Goal: Task Accomplishment & Management: Manage account settings

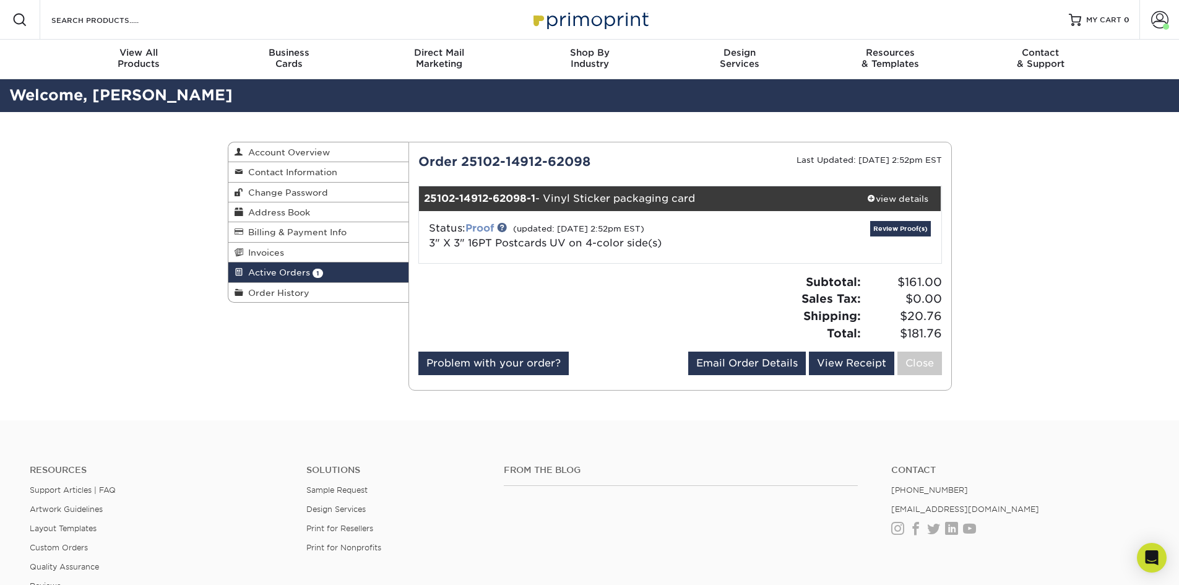
click at [484, 227] on link "Proof" at bounding box center [479, 228] width 28 height 12
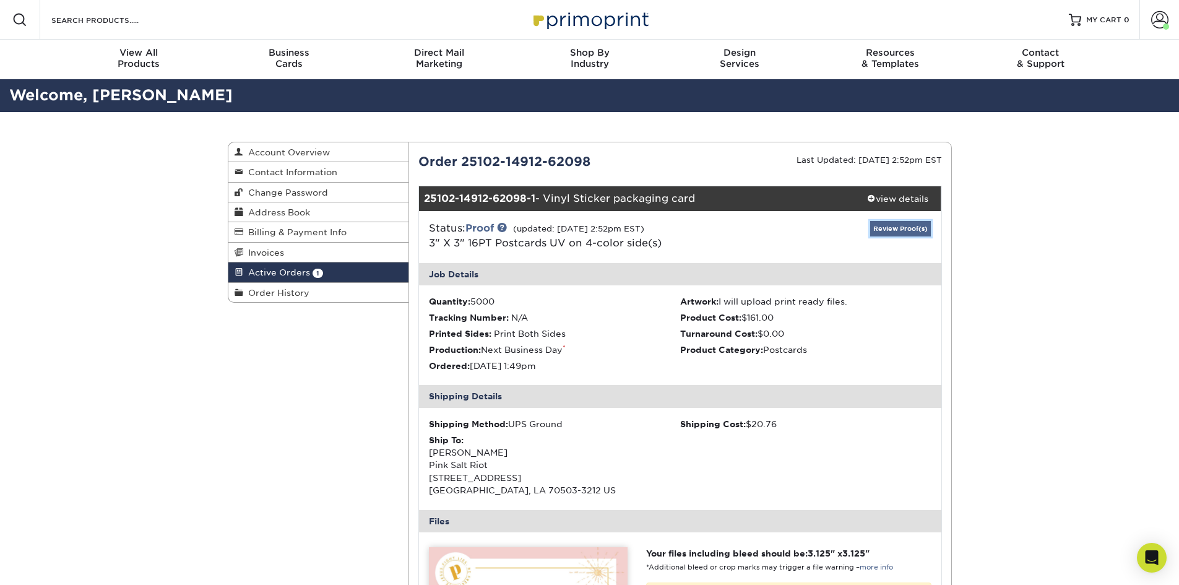
click at [908, 226] on link "Review Proof(s)" at bounding box center [900, 228] width 61 height 15
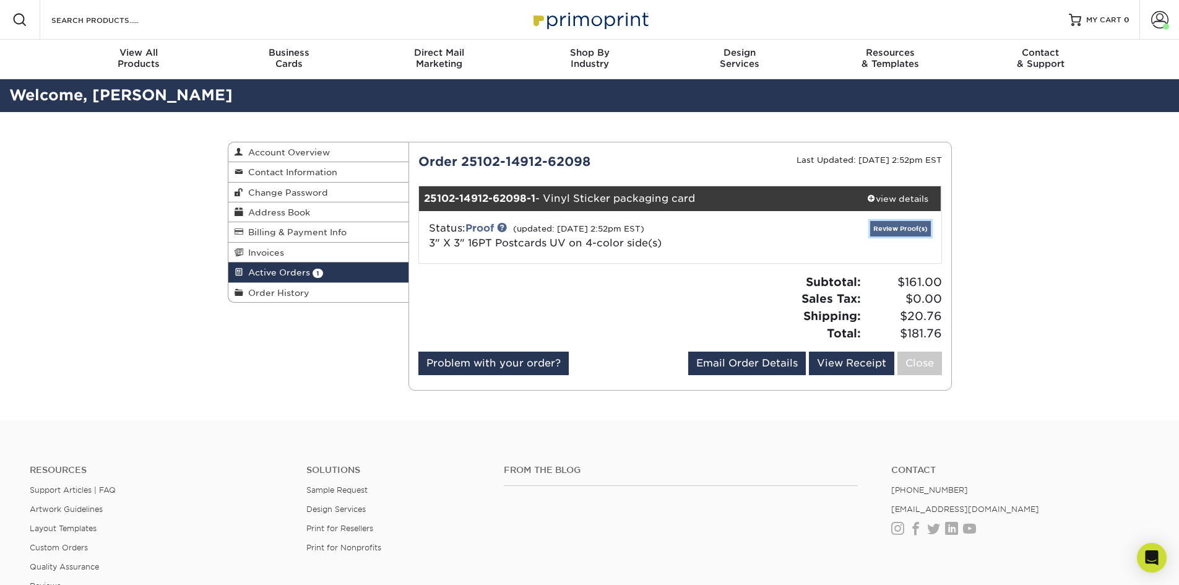
click at [889, 227] on link "Review Proof(s)" at bounding box center [900, 228] width 61 height 15
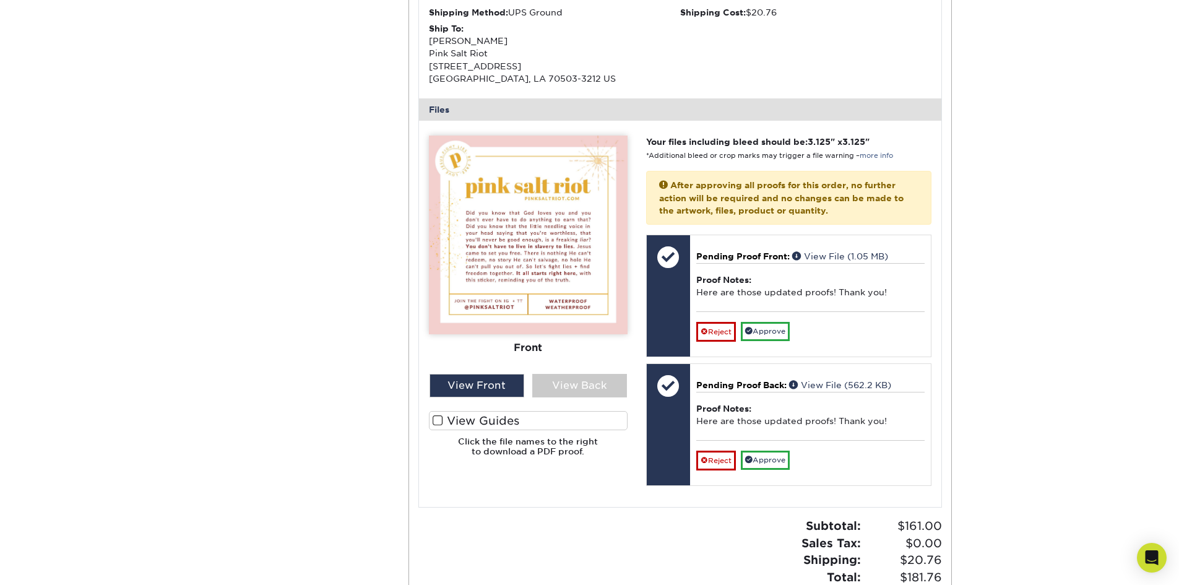
scroll to position [433, 0]
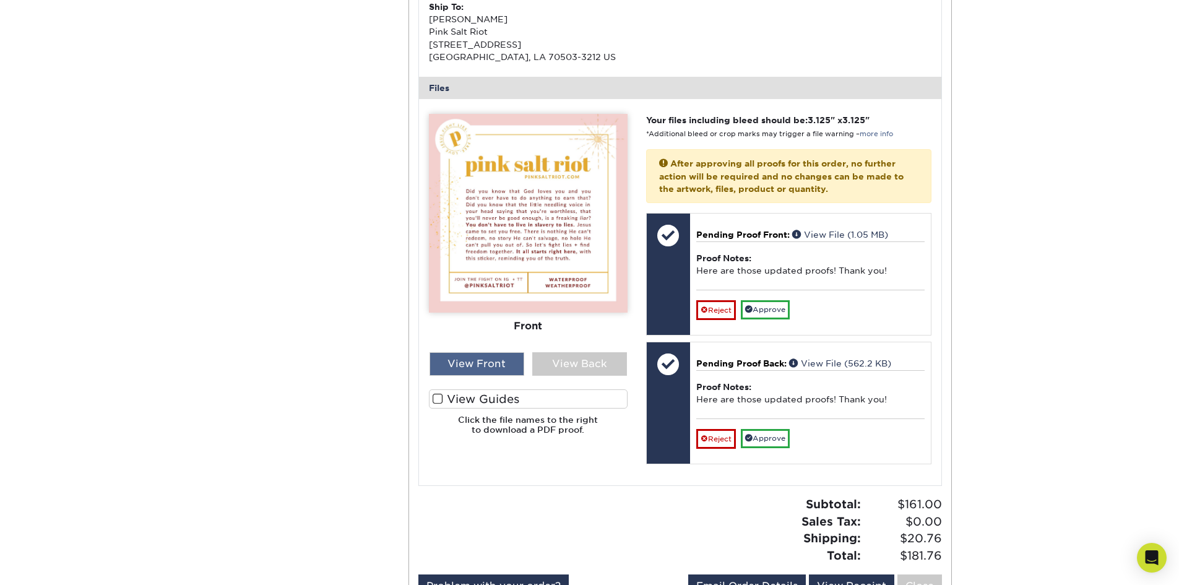
click at [491, 357] on div "View Front" at bounding box center [476, 364] width 95 height 24
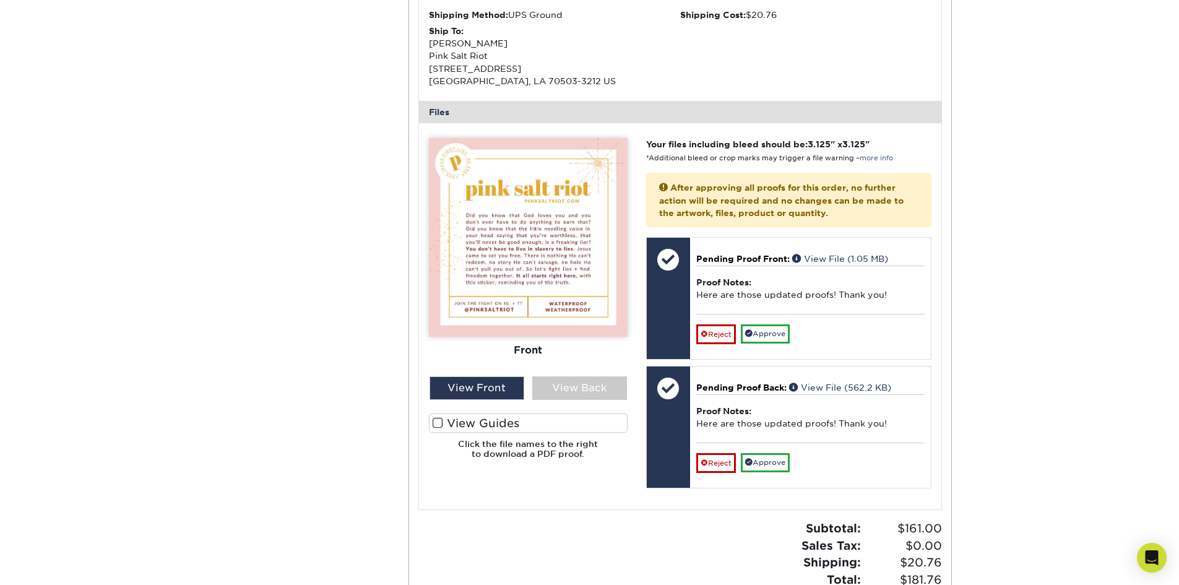
scroll to position [371, 0]
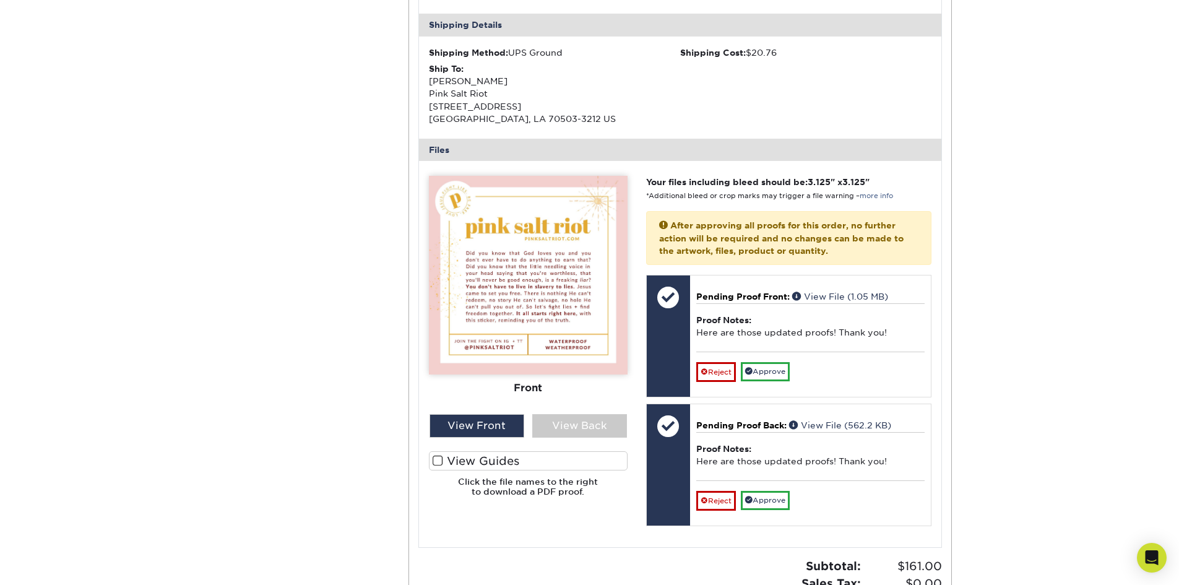
click at [467, 286] on img at bounding box center [528, 275] width 199 height 199
click at [502, 426] on div "View Front" at bounding box center [476, 426] width 95 height 24
click at [544, 427] on div "View Back" at bounding box center [579, 426] width 95 height 24
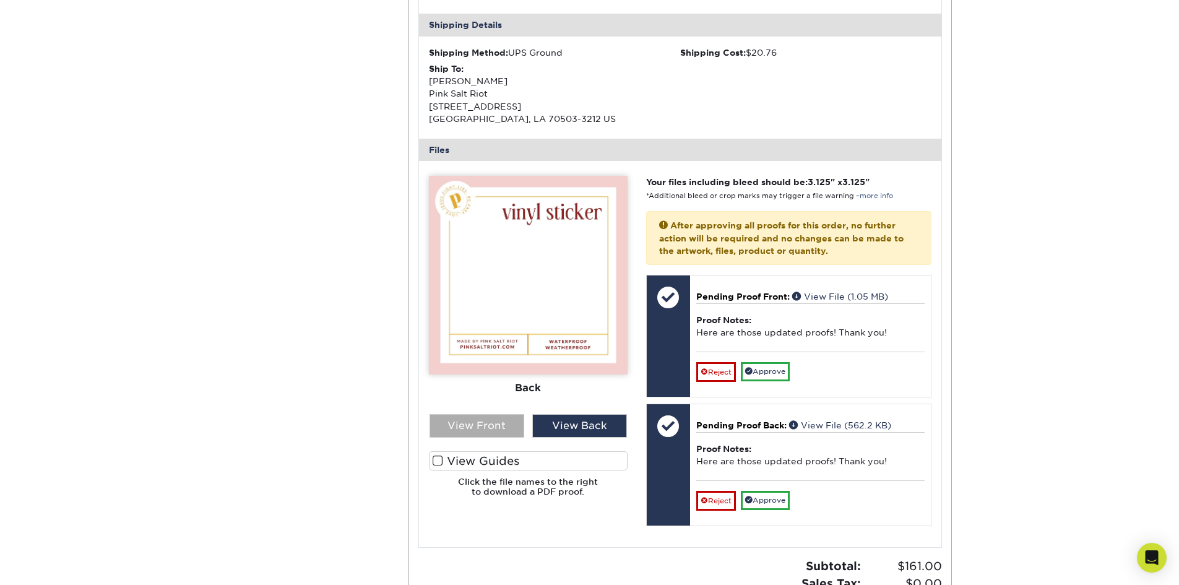
click at [456, 426] on div "View Front" at bounding box center [476, 426] width 95 height 24
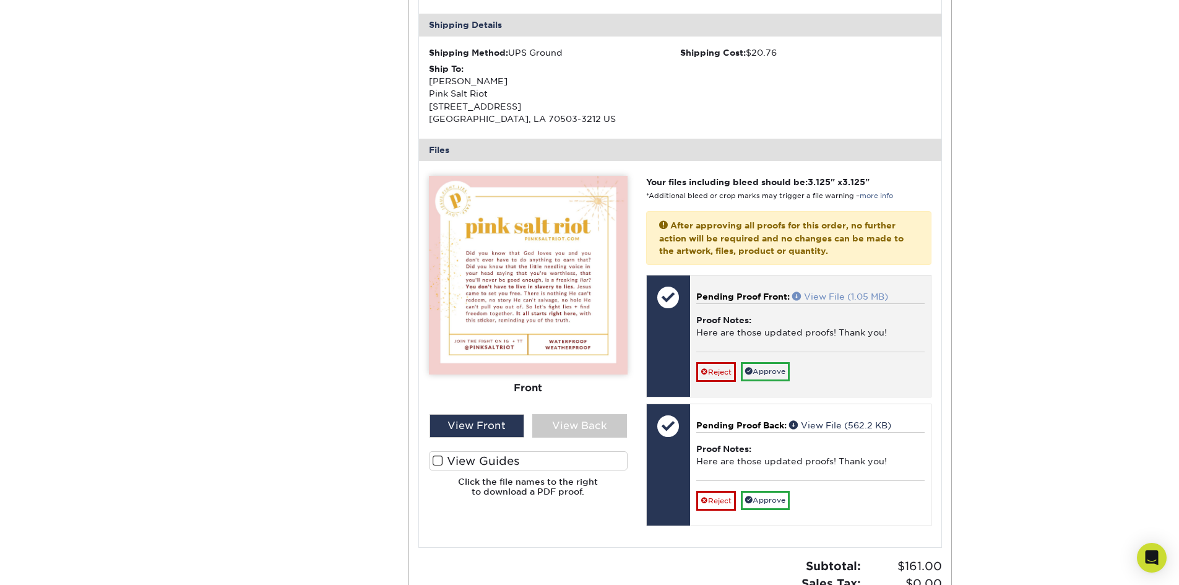
click at [877, 298] on link "View File (1.05 MB)" at bounding box center [840, 296] width 96 height 10
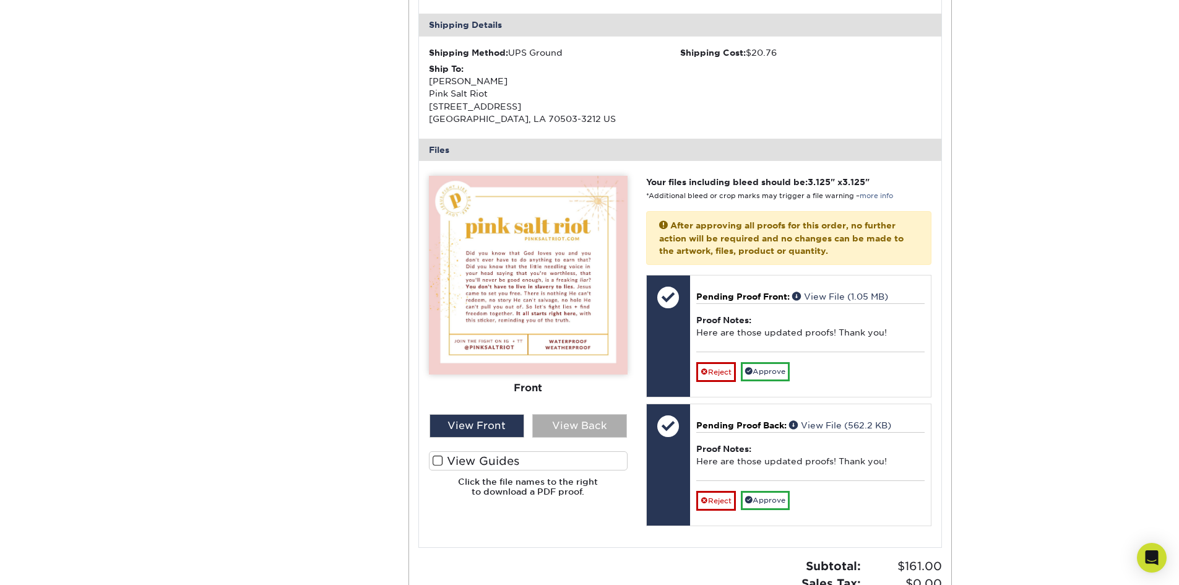
click at [582, 429] on div "View Back" at bounding box center [579, 426] width 95 height 24
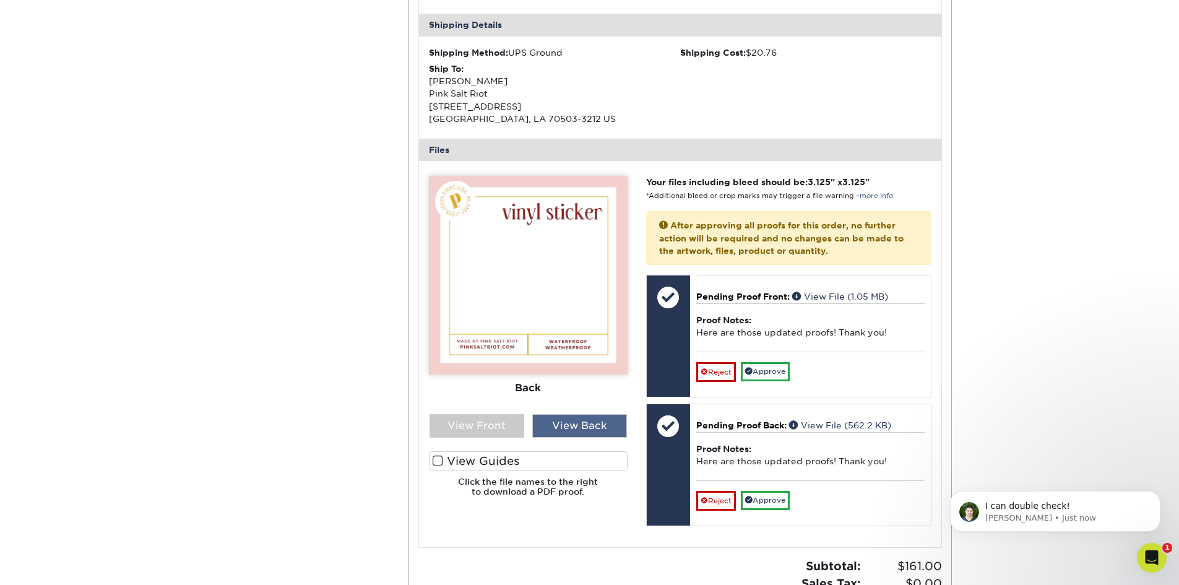
scroll to position [0, 0]
click at [496, 431] on div "View Front" at bounding box center [476, 426] width 95 height 24
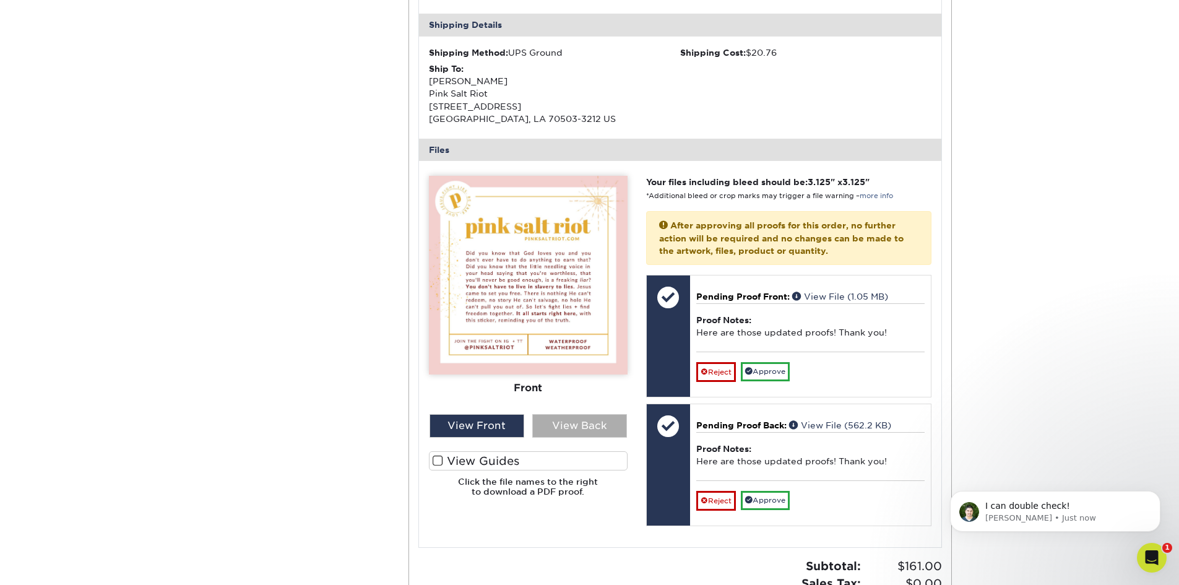
click at [585, 422] on div "View Back" at bounding box center [579, 426] width 95 height 24
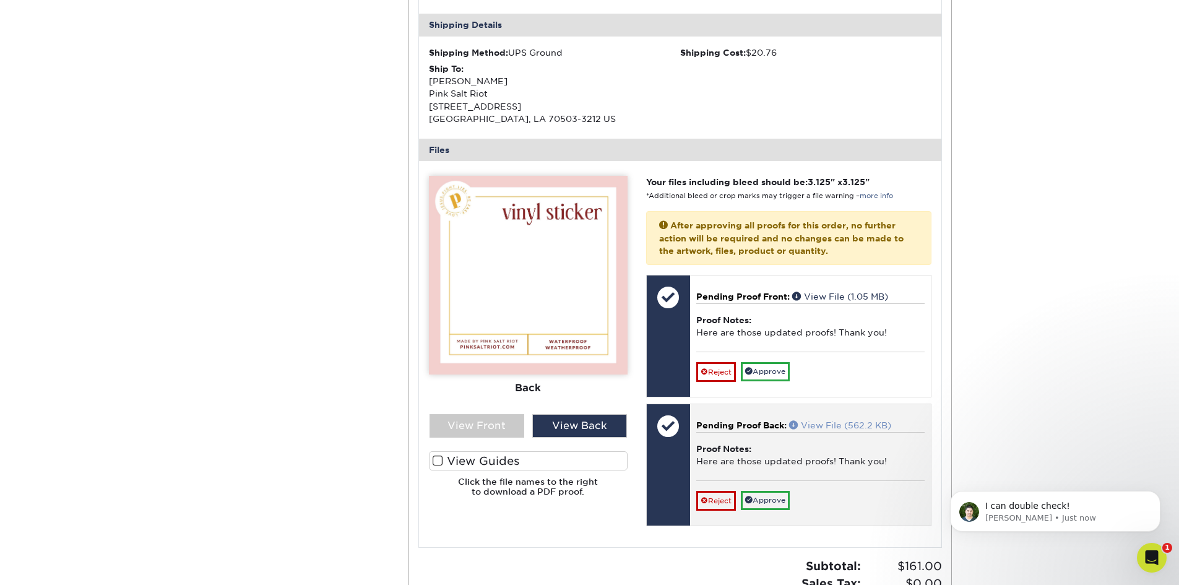
click at [868, 421] on link "View File (562.2 KB)" at bounding box center [840, 425] width 102 height 10
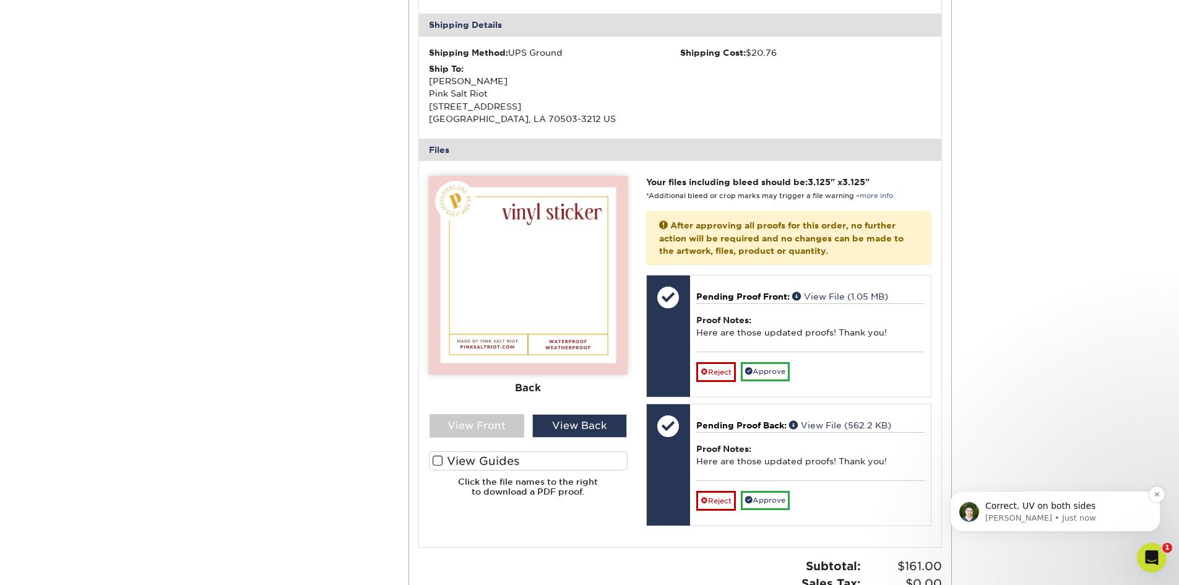
click at [1029, 509] on span "Correct. UV on both sides" at bounding box center [1040, 506] width 110 height 10
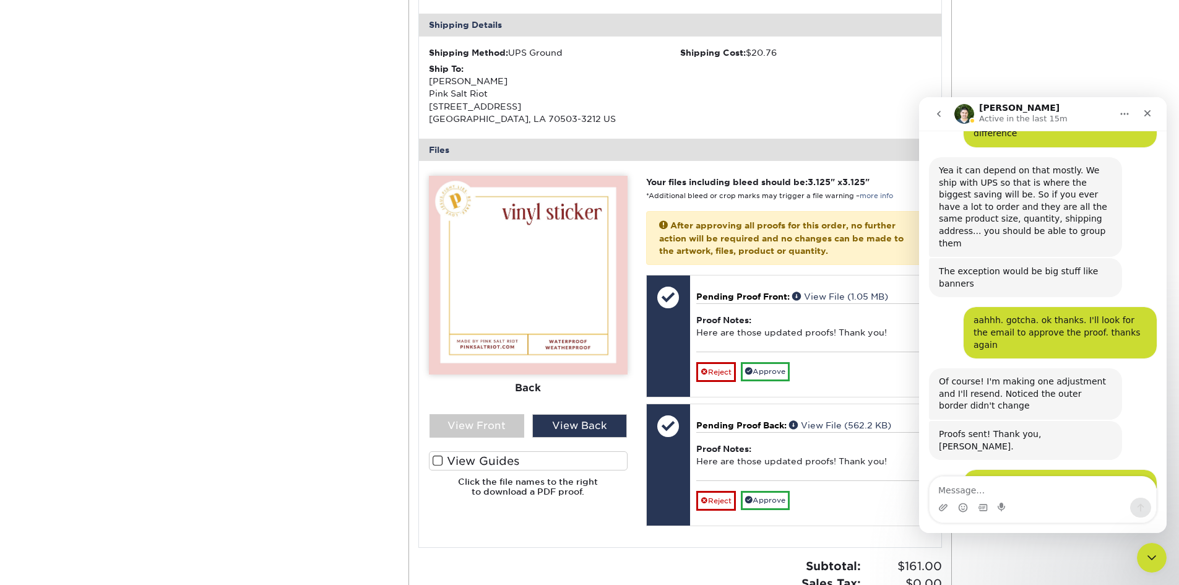
scroll to position [2689, 0]
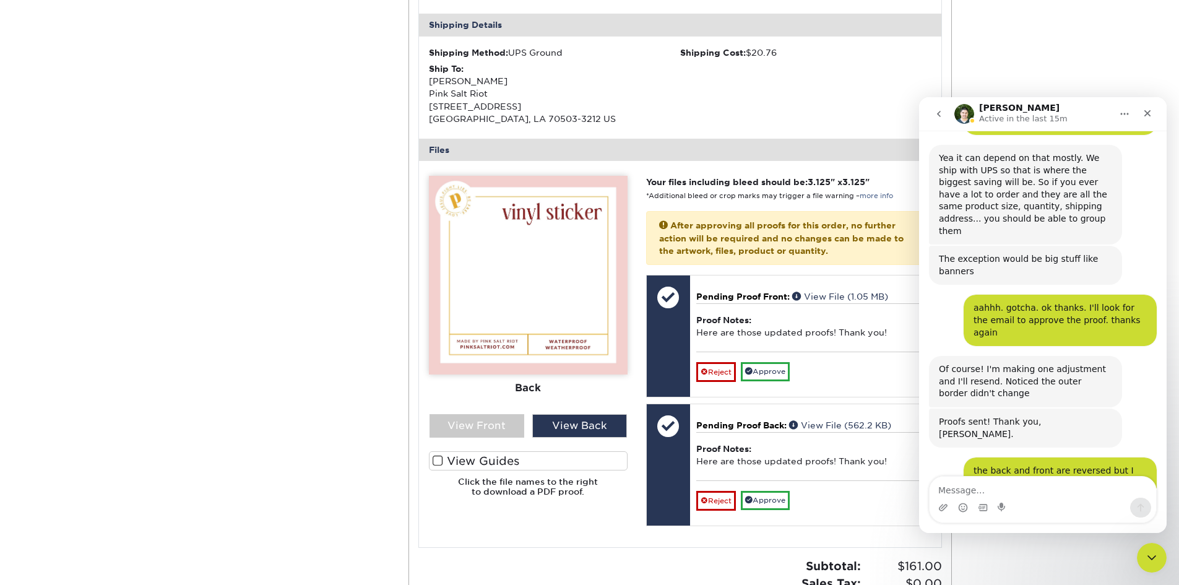
click at [1040, 489] on textarea "Message…" at bounding box center [1042, 486] width 226 height 21
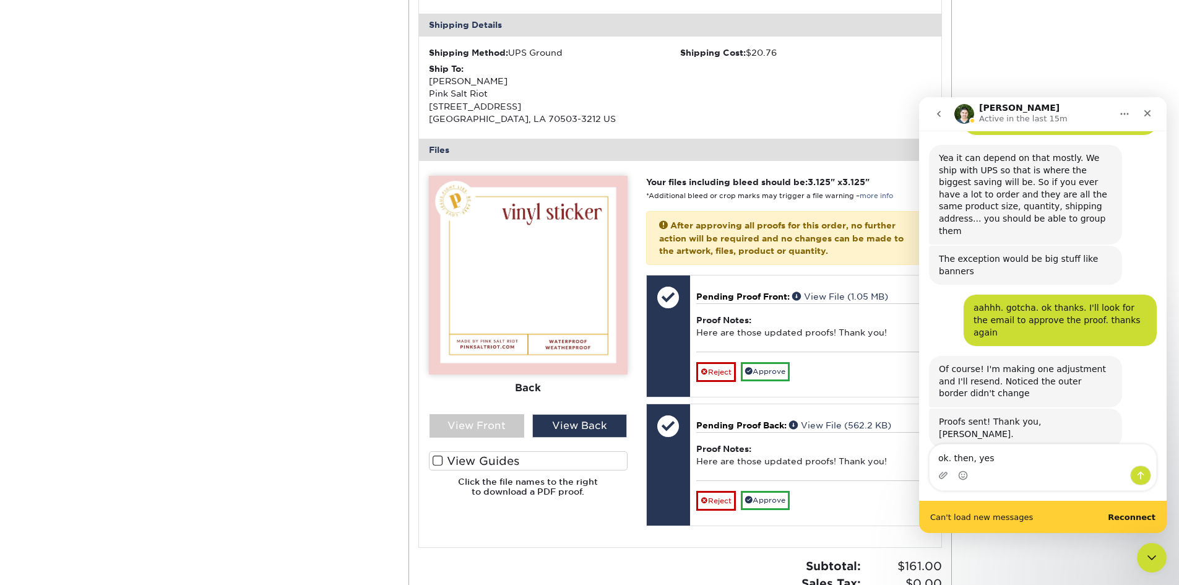
scroll to position [2721, 0]
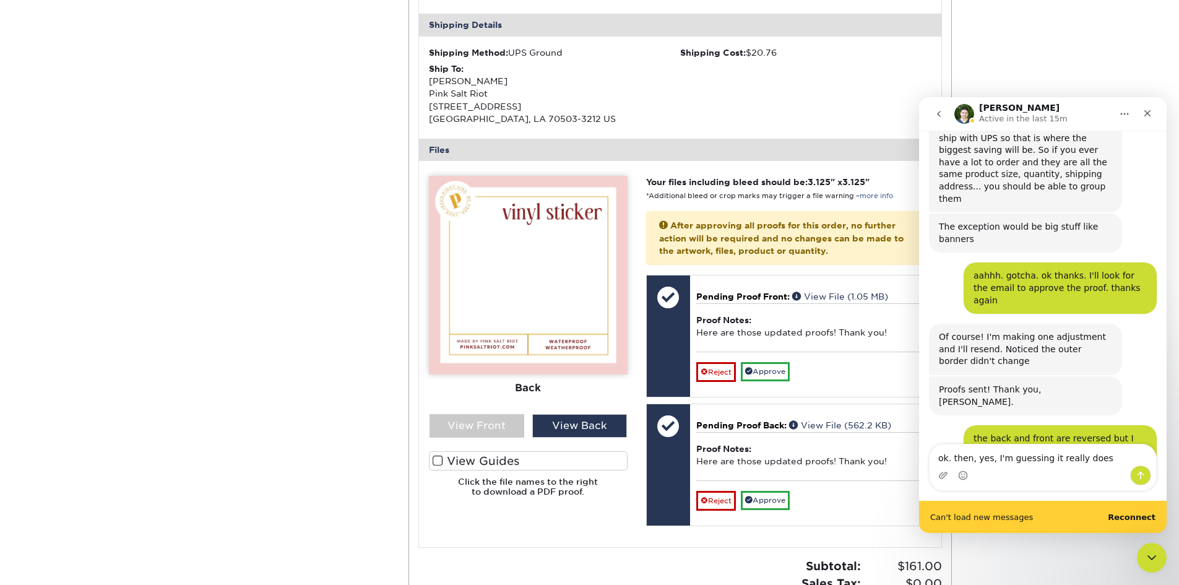
type textarea "ok. then, yes, I'm guessing it really doesn"
type textarea "t"
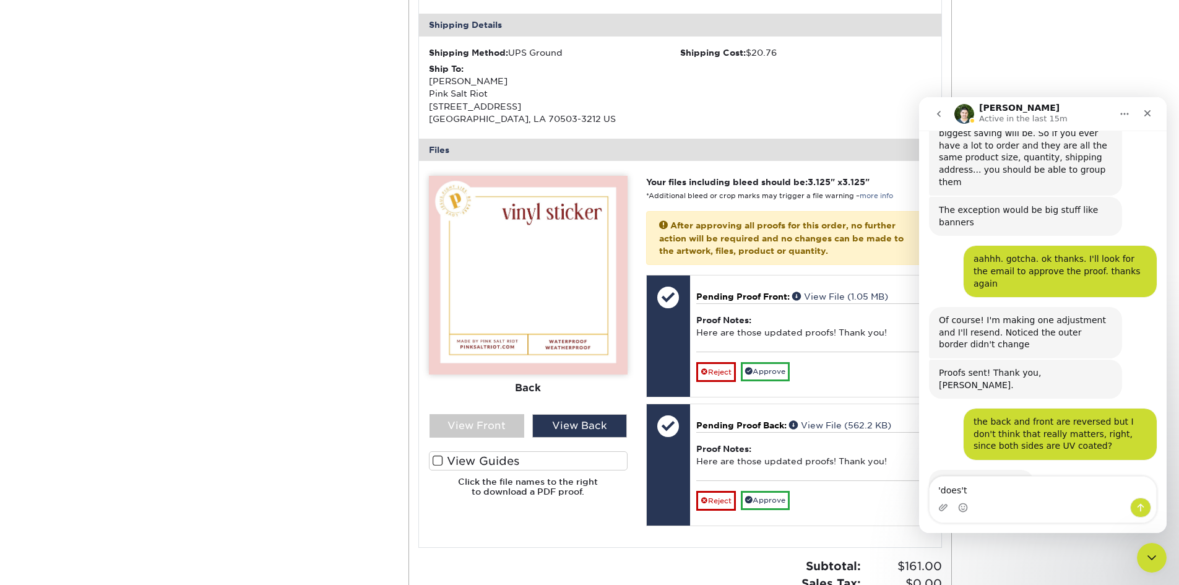
scroll to position [2706, 0]
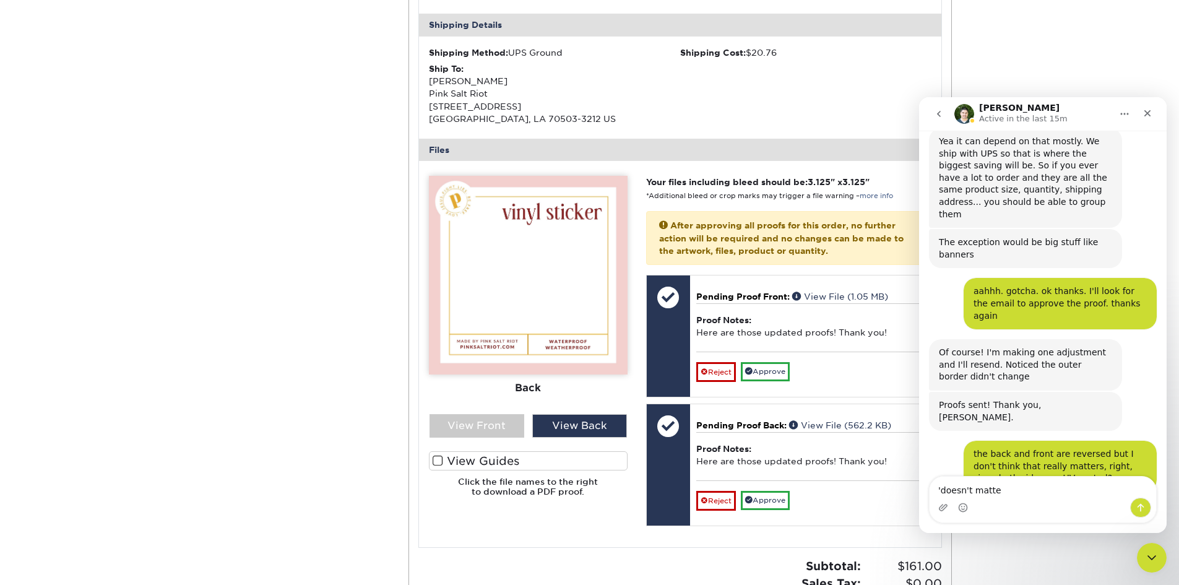
type textarea "'doesn't matter"
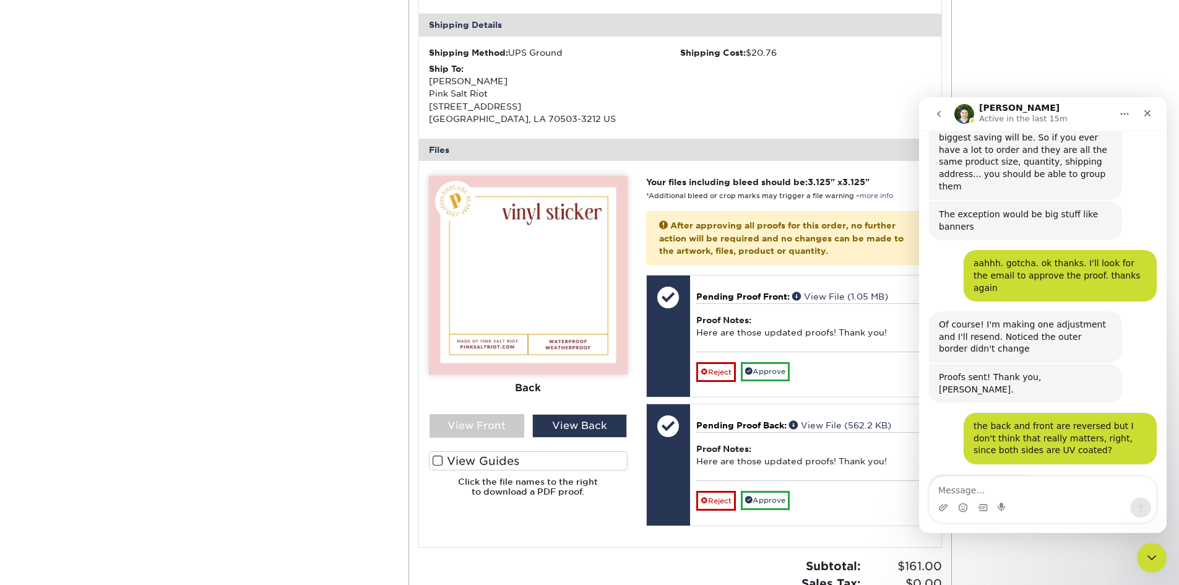
click at [584, 525] on div "Please Upload Your Files We accept: PDF , JPEG 1 or TIFF 1 files. Submitting AI…" at bounding box center [528, 354] width 217 height 356
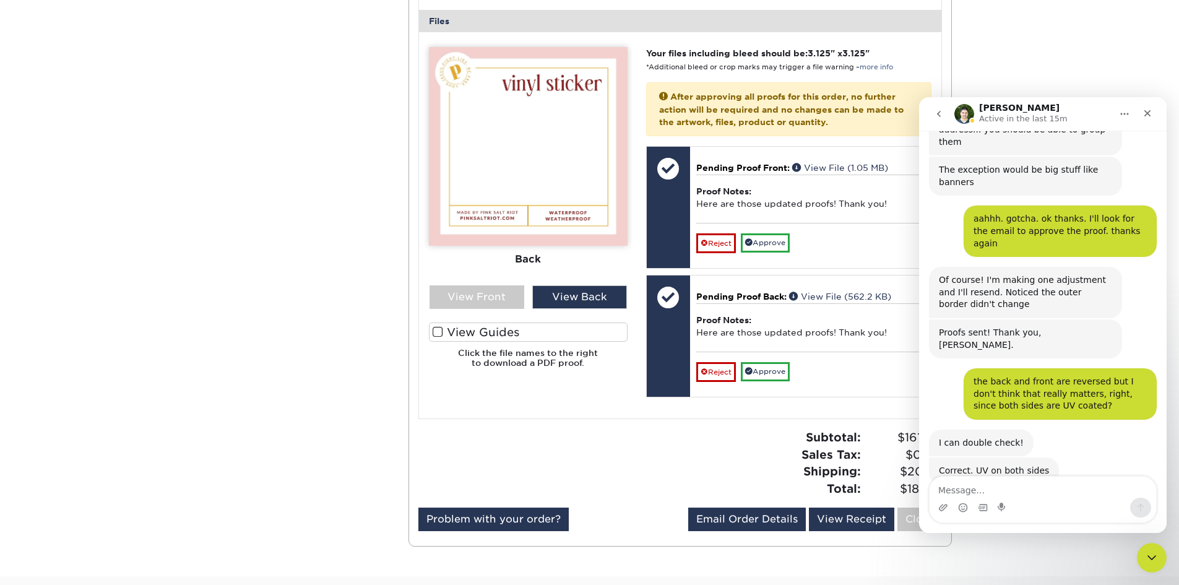
scroll to position [2781, 0]
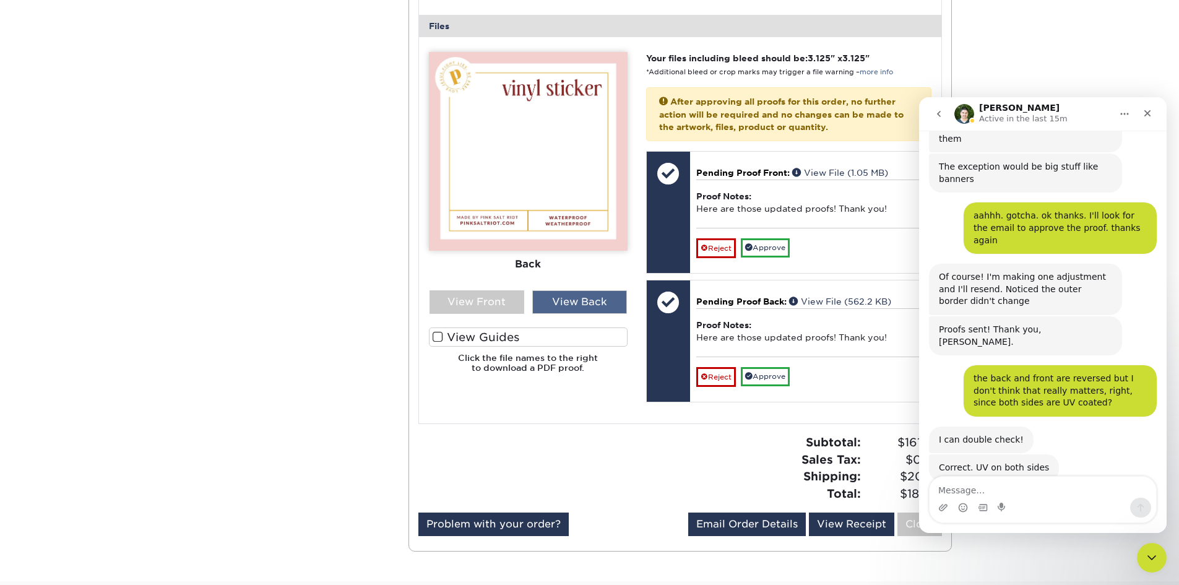
click at [572, 301] on div "View Back" at bounding box center [579, 302] width 95 height 24
click at [501, 304] on div "View Front" at bounding box center [476, 302] width 95 height 24
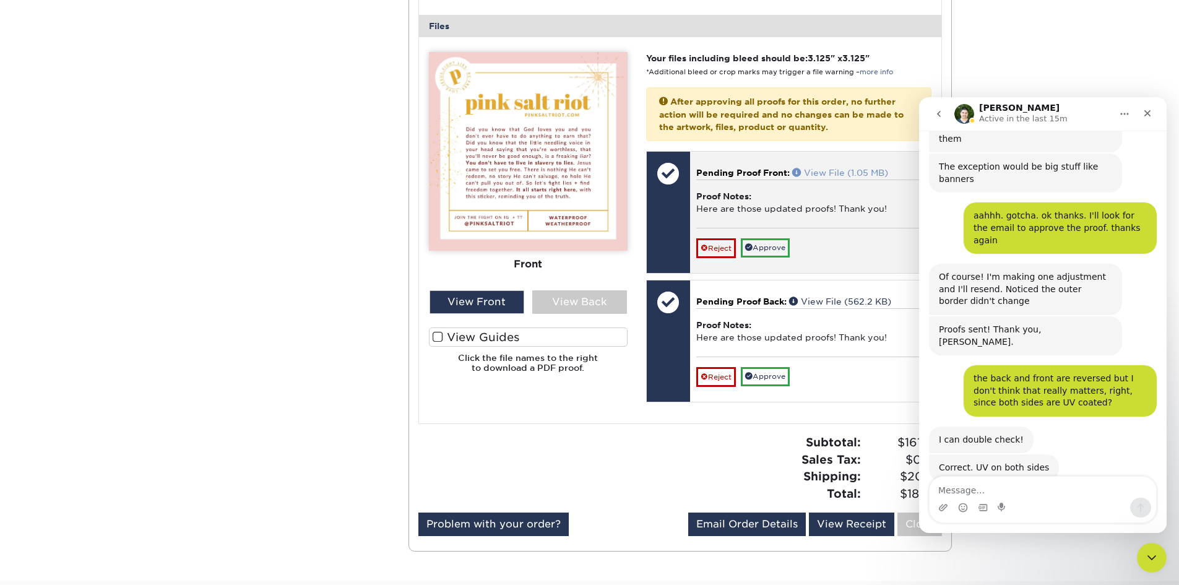
click at [866, 168] on link "View File (1.05 MB)" at bounding box center [840, 173] width 96 height 10
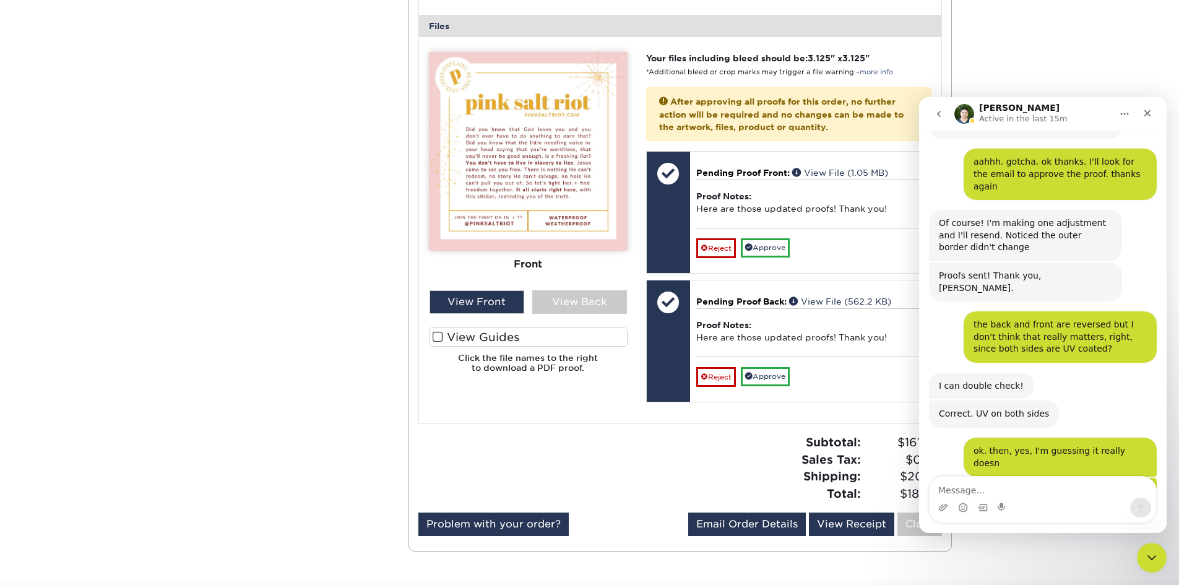
scroll to position [2872, 0]
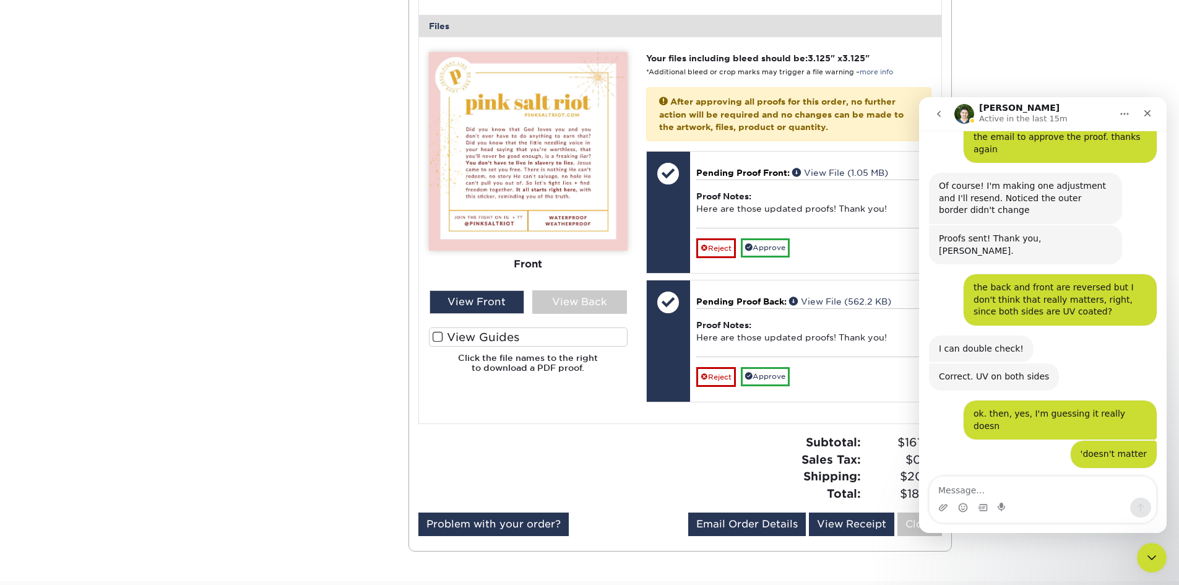
click at [345, 145] on div "Active Orders Account Overview Contact Information Change Password Address Book…" at bounding box center [589, 99] width 743 height 964
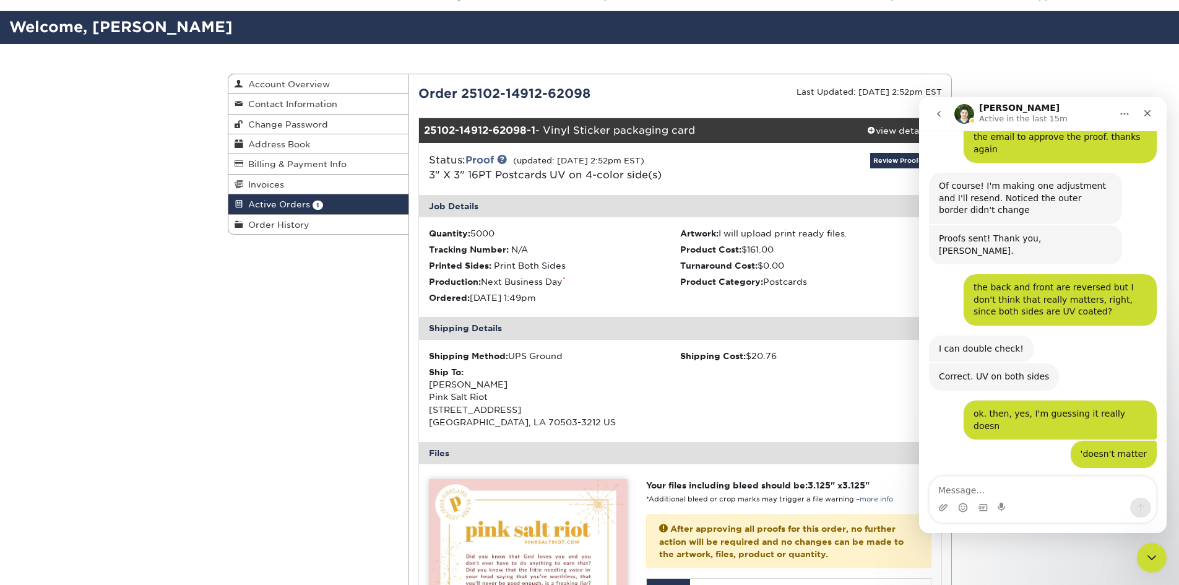
scroll to position [62, 0]
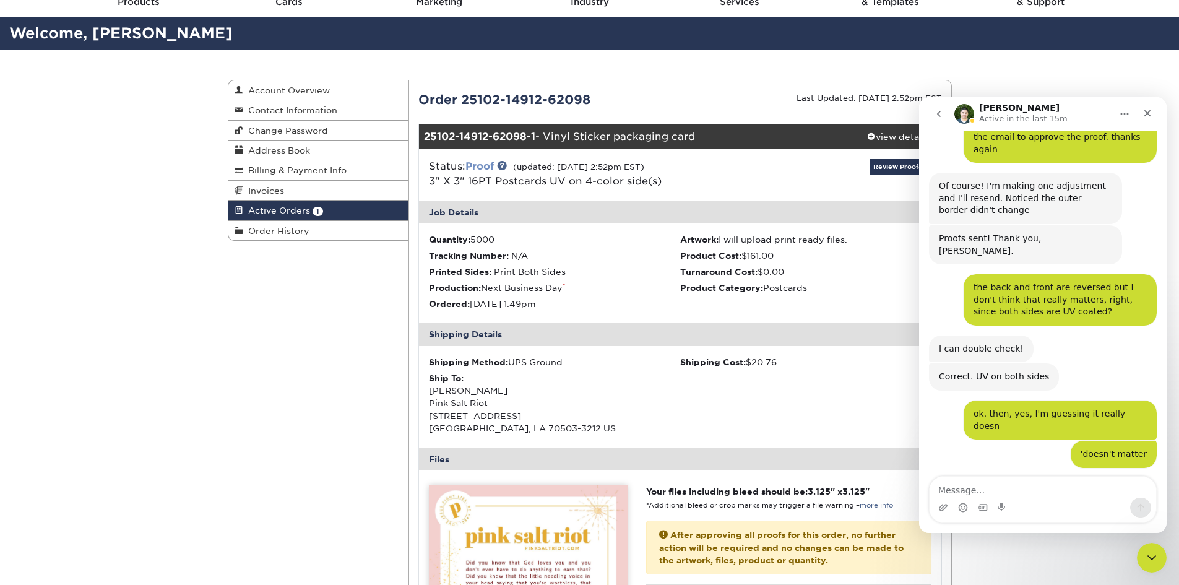
click at [485, 165] on link "Proof" at bounding box center [479, 166] width 28 height 12
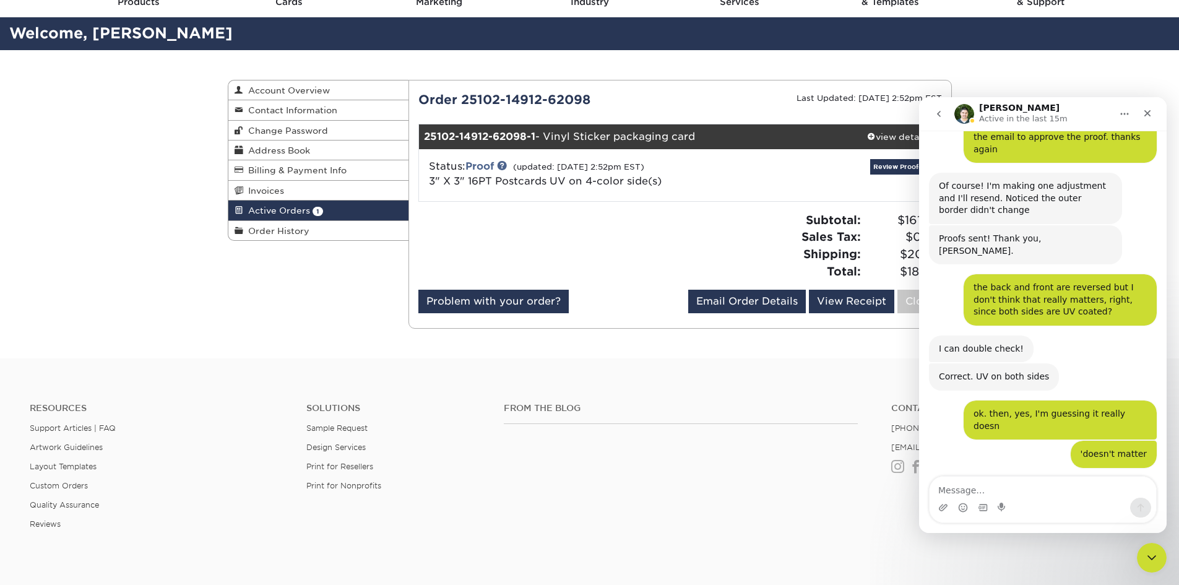
click at [289, 208] on span "Active Orders" at bounding box center [276, 210] width 67 height 10
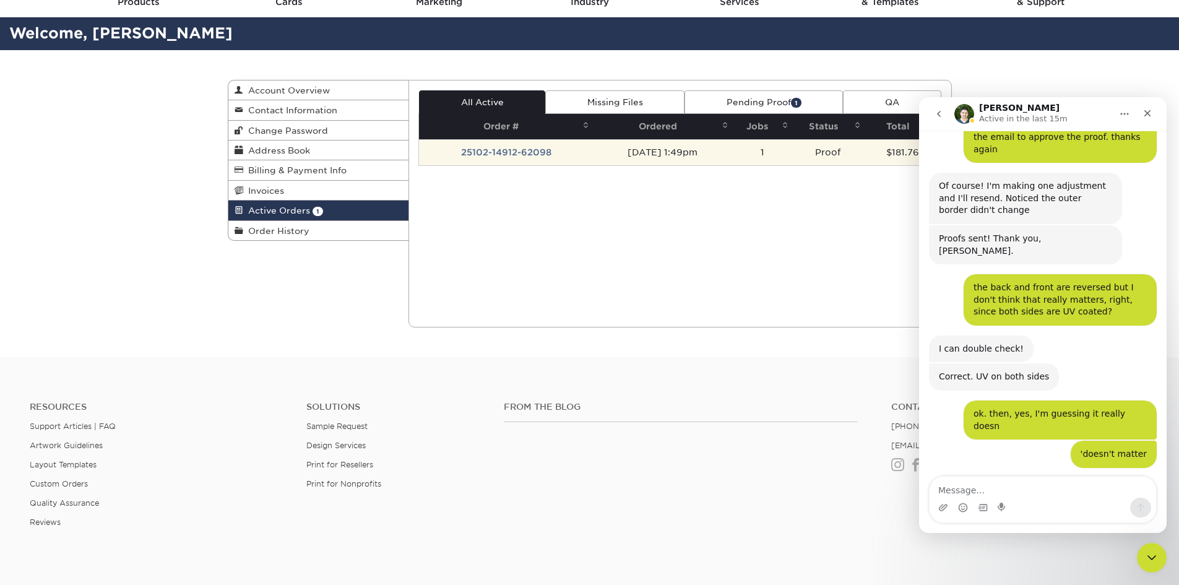
click at [533, 144] on td "25102-14912-62098" at bounding box center [506, 152] width 174 height 26
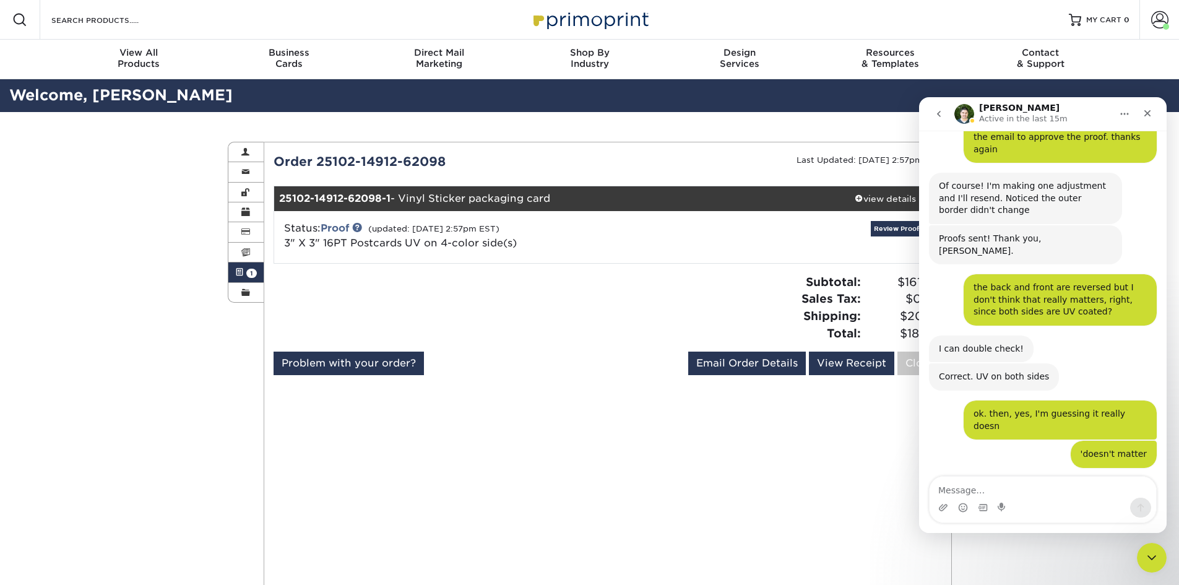
click at [586, 293] on div at bounding box center [435, 312] width 343 height 78
click at [345, 226] on link "Proof" at bounding box center [335, 228] width 28 height 12
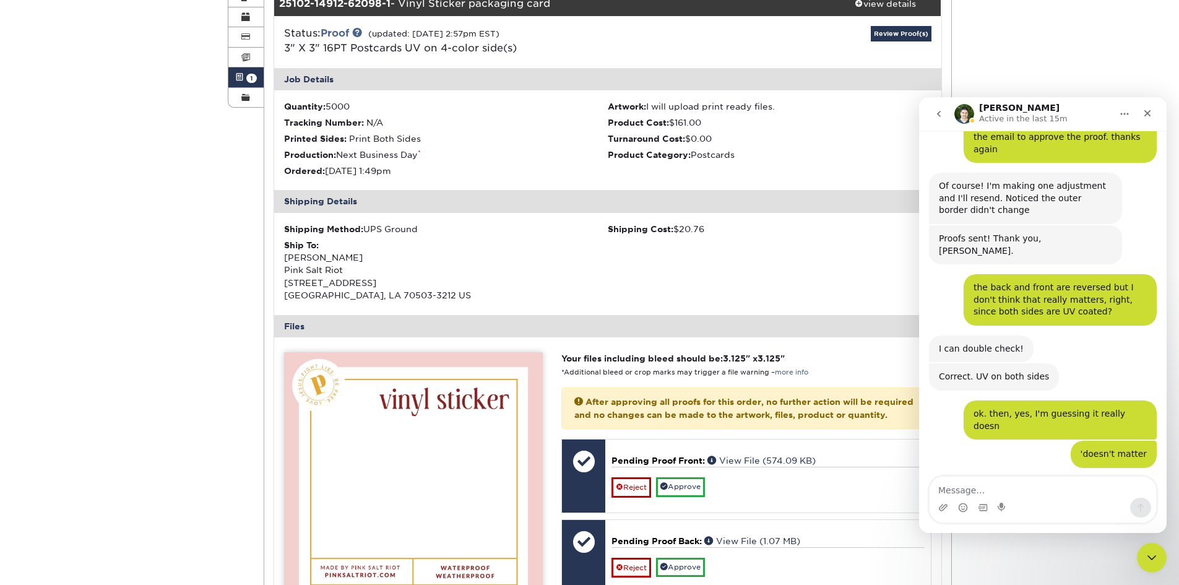
scroll to position [371, 0]
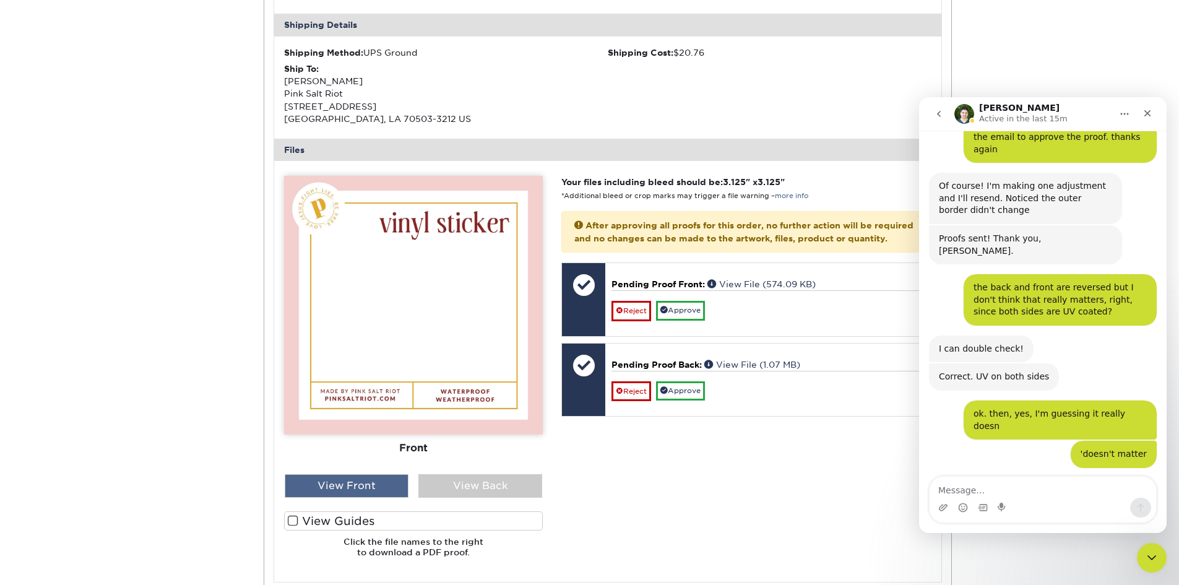
click at [358, 488] on div "View Front" at bounding box center [347, 486] width 124 height 24
click at [486, 483] on div "View Back" at bounding box center [480, 486] width 124 height 24
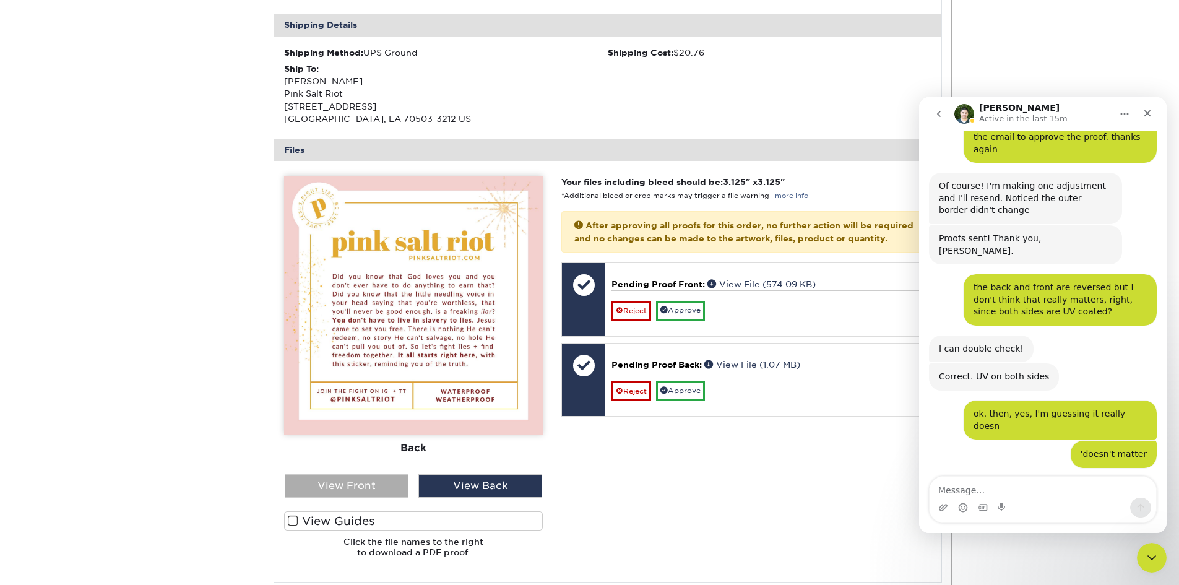
click at [381, 487] on div "View Front" at bounding box center [347, 486] width 124 height 24
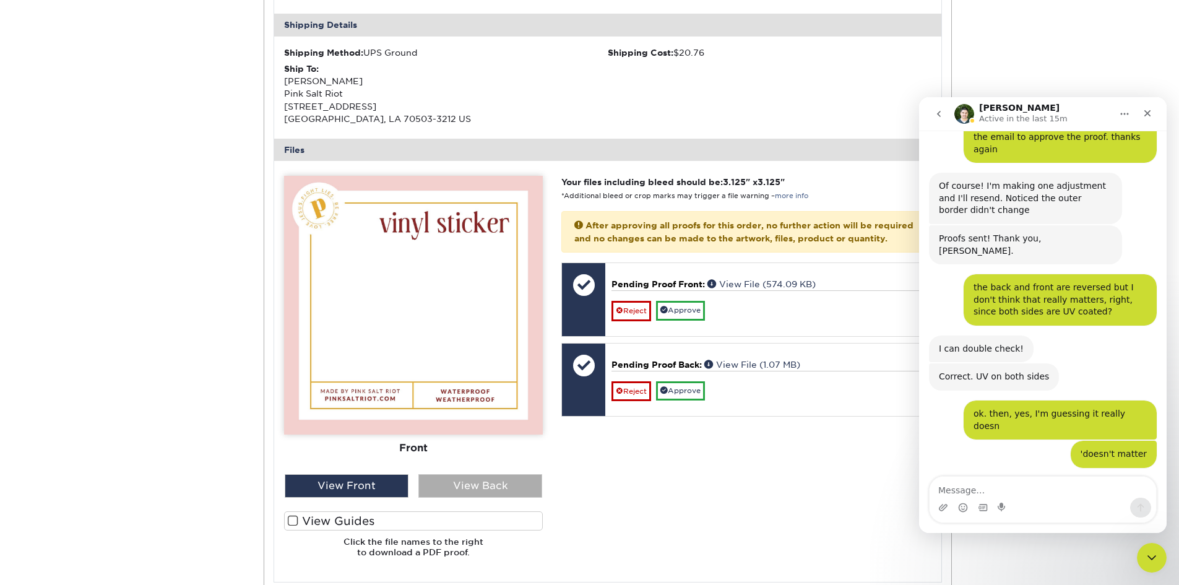
click at [438, 482] on div "View Back" at bounding box center [480, 486] width 124 height 24
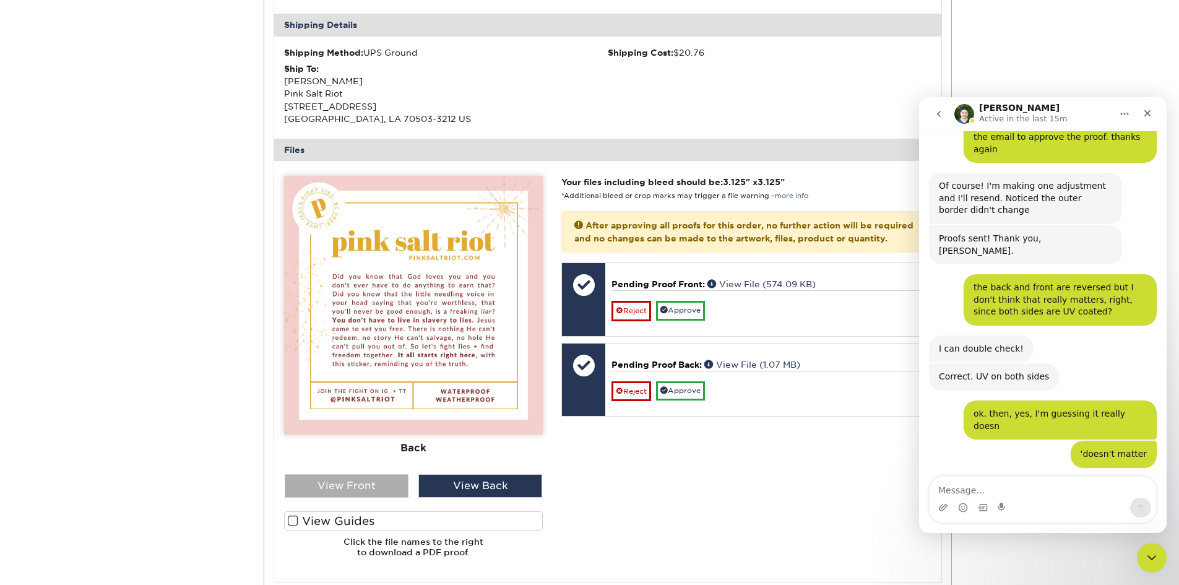
click at [382, 483] on div "View Front" at bounding box center [347, 486] width 124 height 24
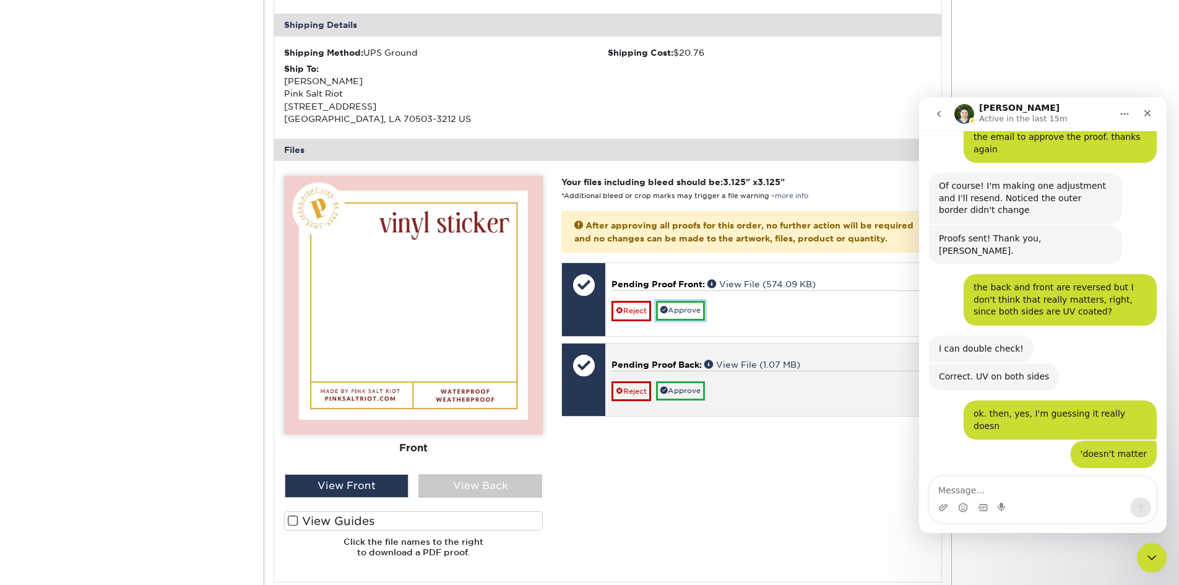
drag, startPoint x: 692, startPoint y: 320, endPoint x: 690, endPoint y: 355, distance: 35.3
click at [692, 320] on link "Approve" at bounding box center [680, 310] width 49 height 19
click at [686, 400] on link "Approve" at bounding box center [680, 390] width 49 height 19
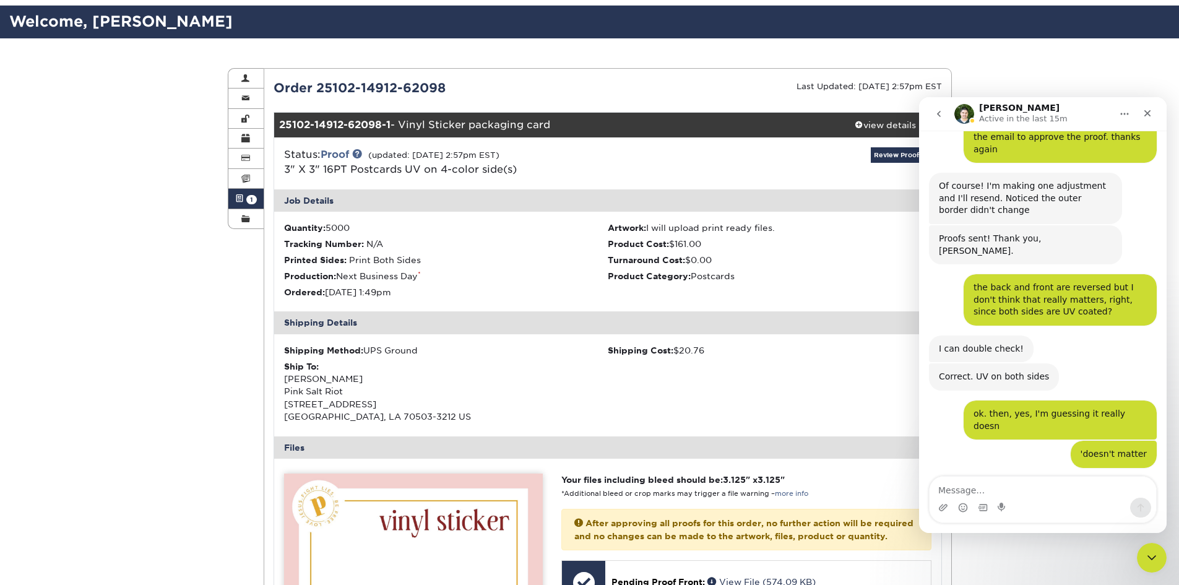
scroll to position [0, 0]
